Goal: Obtain resource: Download file/media

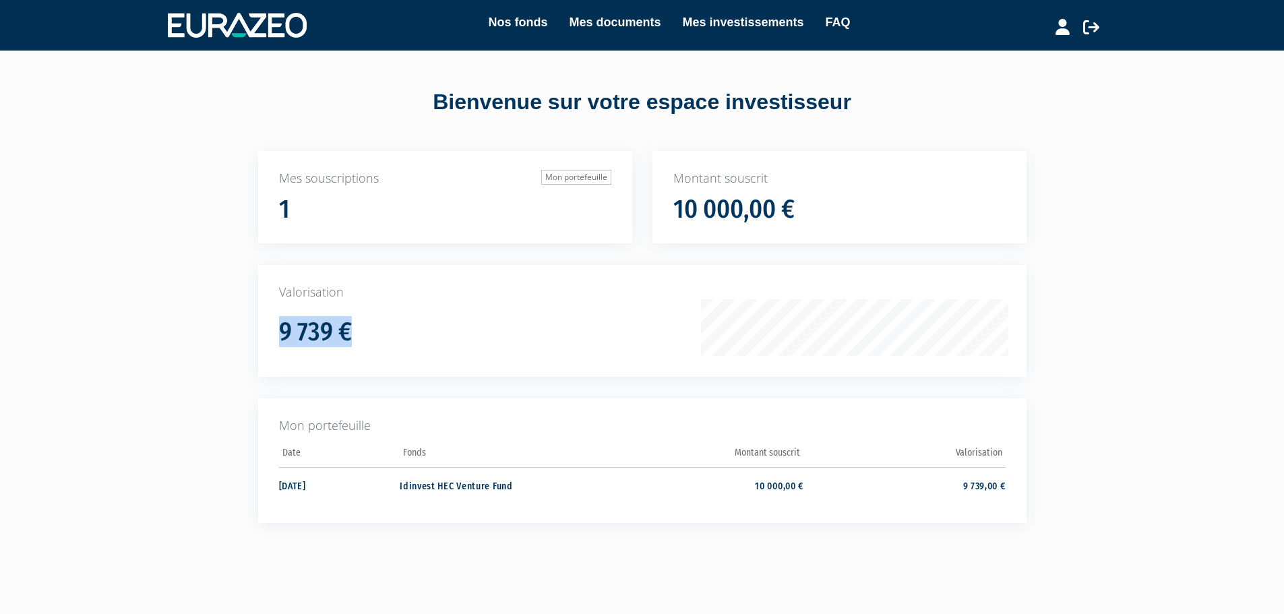
drag, startPoint x: 307, startPoint y: 353, endPoint x: 309, endPoint y: 364, distance: 11.6
click at [309, 364] on div "Valorisation 9 739 €" at bounding box center [642, 321] width 769 height 112
click at [447, 312] on div "9 739 €" at bounding box center [497, 327] width 436 height 37
click at [463, 491] on td "Idinvest HEC Venture Fund" at bounding box center [501, 485] width 202 height 36
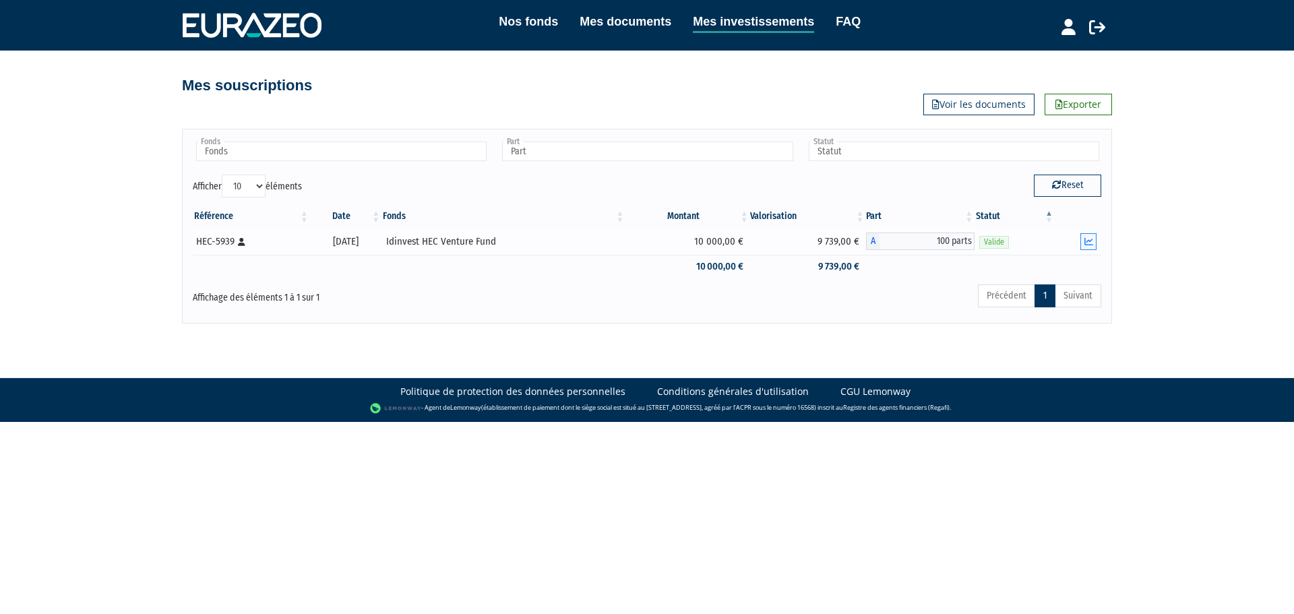
click at [1093, 241] on button "button" at bounding box center [1089, 241] width 16 height 17
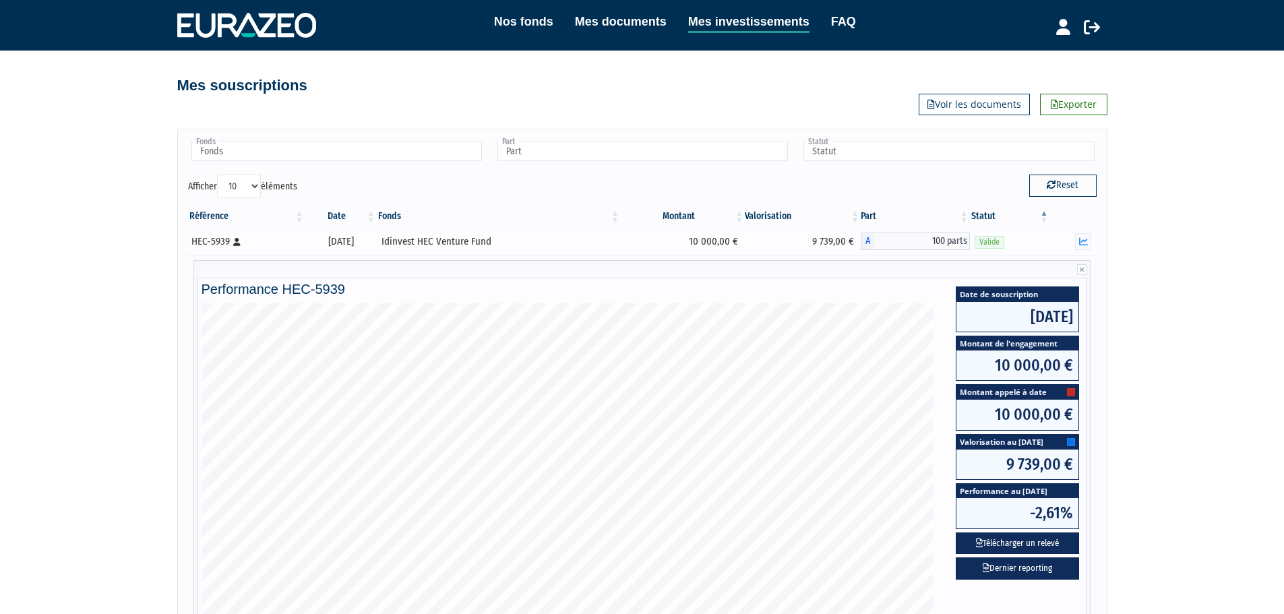
click at [357, 243] on div "30/12/2020" at bounding box center [340, 242] width 62 height 14
click at [1080, 241] on icon "button" at bounding box center [1083, 241] width 9 height 9
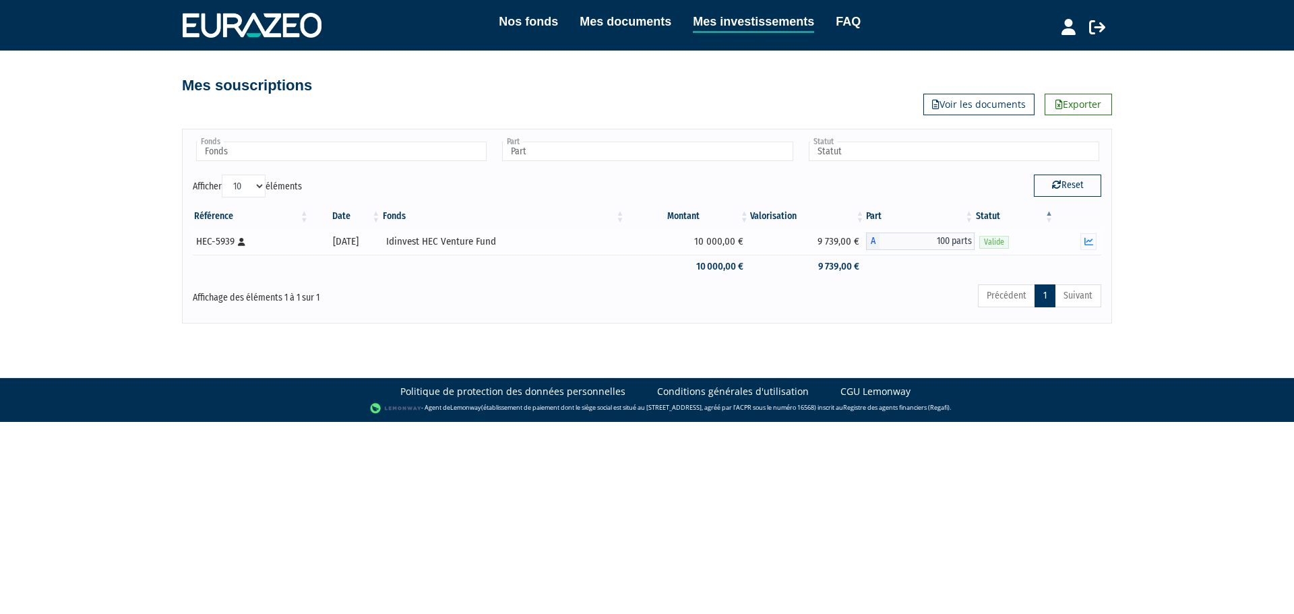
drag, startPoint x: 444, startPoint y: 241, endPoint x: 421, endPoint y: 239, distance: 22.3
click at [444, 241] on div "Idinvest HEC Venture Fund" at bounding box center [503, 242] width 235 height 14
click at [1007, 104] on link "Voir les documents" at bounding box center [979, 105] width 111 height 22
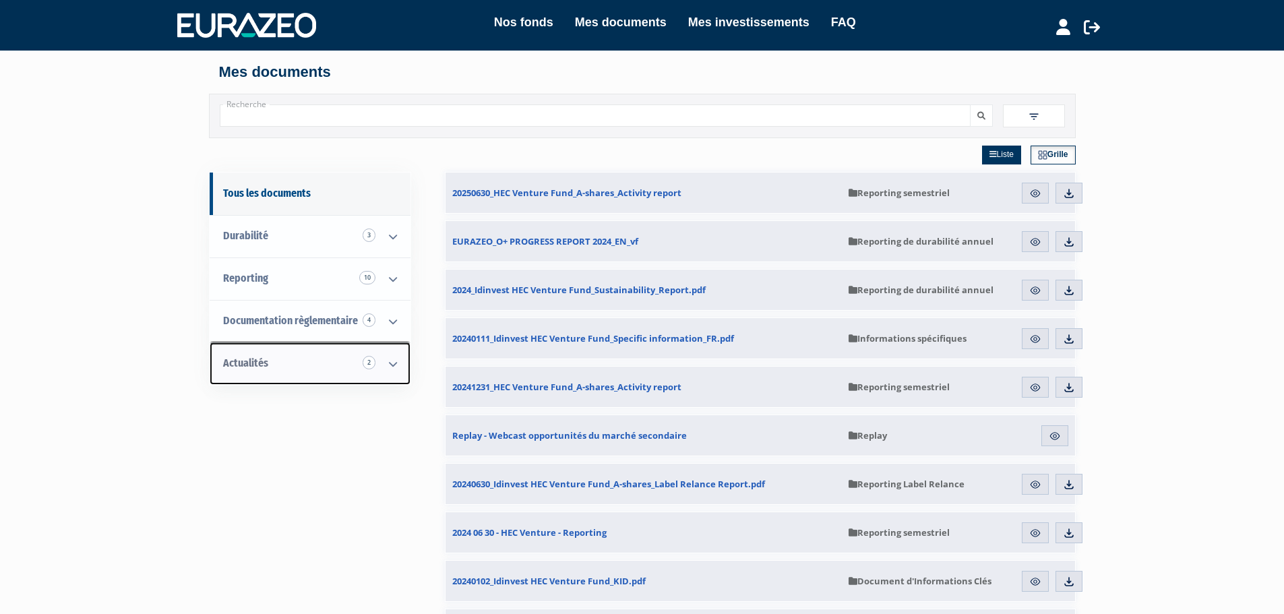
click at [398, 354] on icon at bounding box center [392, 364] width 35 height 42
click at [279, 358] on link "Actualités 2" at bounding box center [310, 363] width 201 height 42
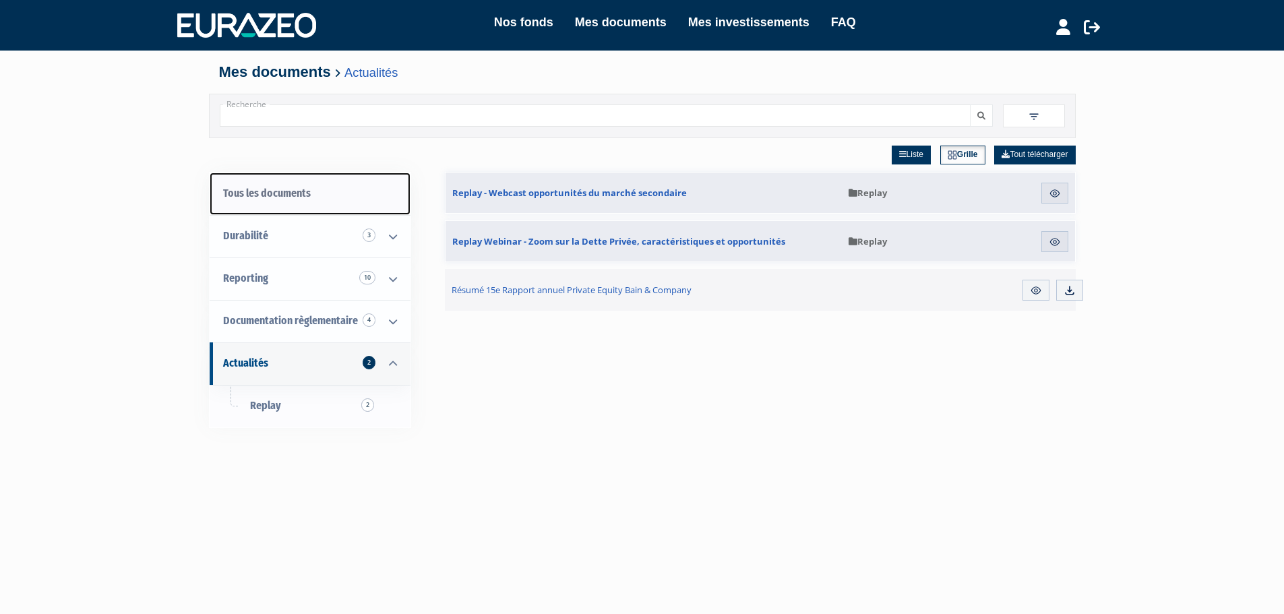
click at [321, 191] on link "Tous les documents" at bounding box center [310, 194] width 201 height 42
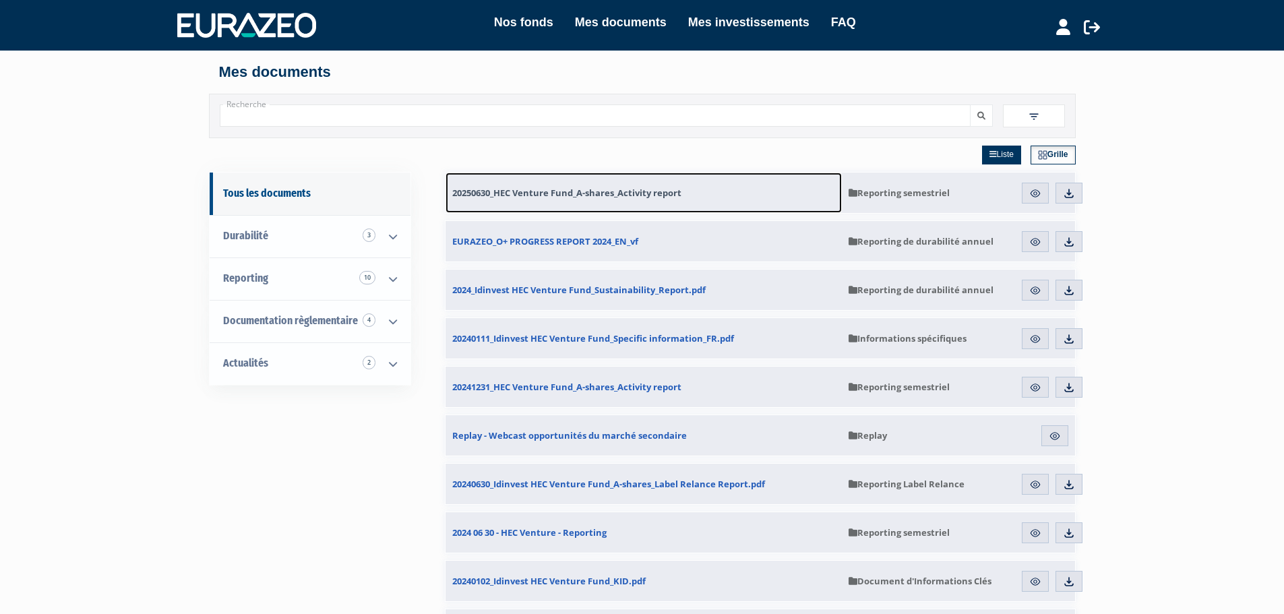
click at [483, 198] on span "20250630_HEC Venture Fund_A-shares_Activity report" at bounding box center [566, 193] width 229 height 12
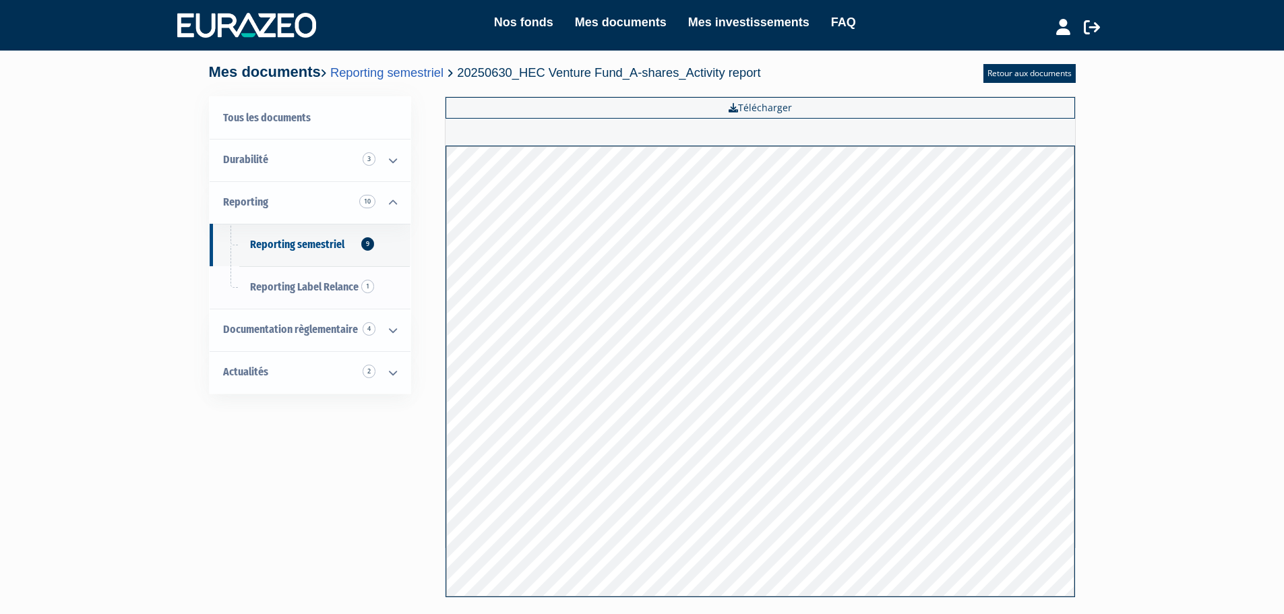
click at [239, 464] on div "Tous les documents Durabilité 3 Informations spécifiques 1 Reporting de durabil…" at bounding box center [642, 348] width 847 height 504
